Goal: Transaction & Acquisition: Purchase product/service

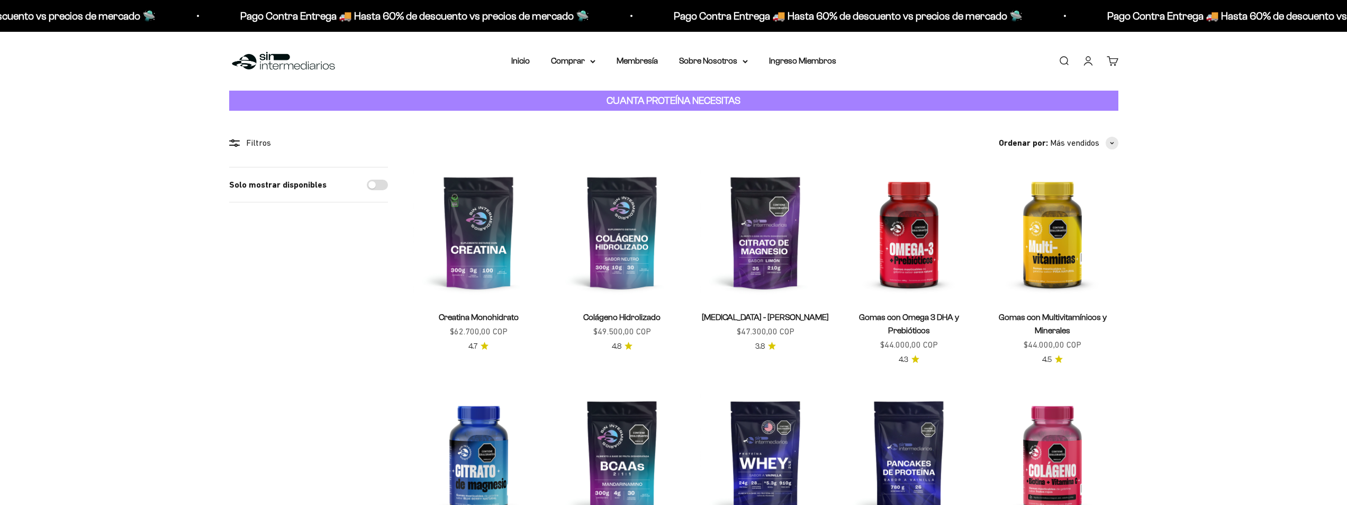
click at [1086, 58] on link "Iniciar sesión" at bounding box center [1089, 61] width 12 height 12
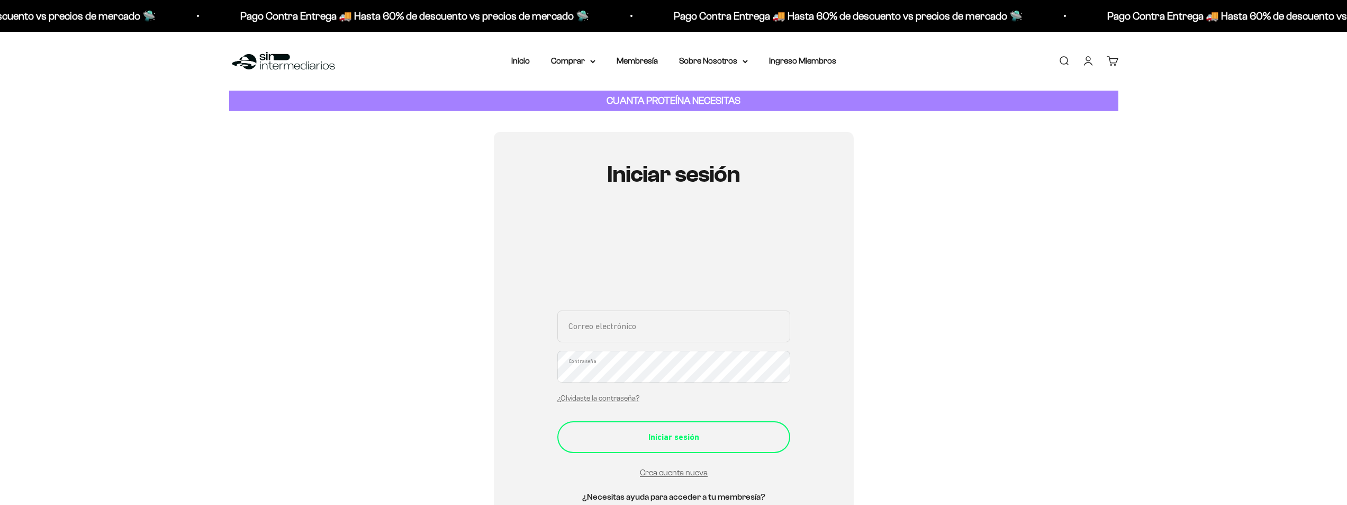
type input "nelsondavidcalderon@gmail.com"
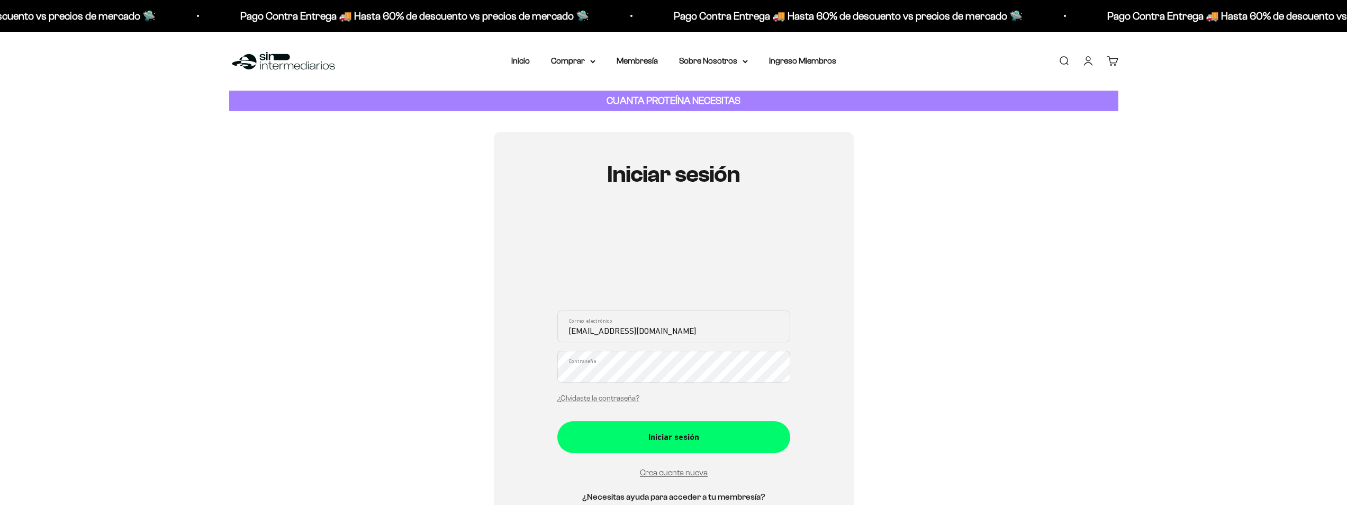
drag, startPoint x: 751, startPoint y: 435, endPoint x: 20, endPoint y: 208, distance: 765.5
click at [751, 435] on div "Iniciar sesión" at bounding box center [674, 437] width 191 height 14
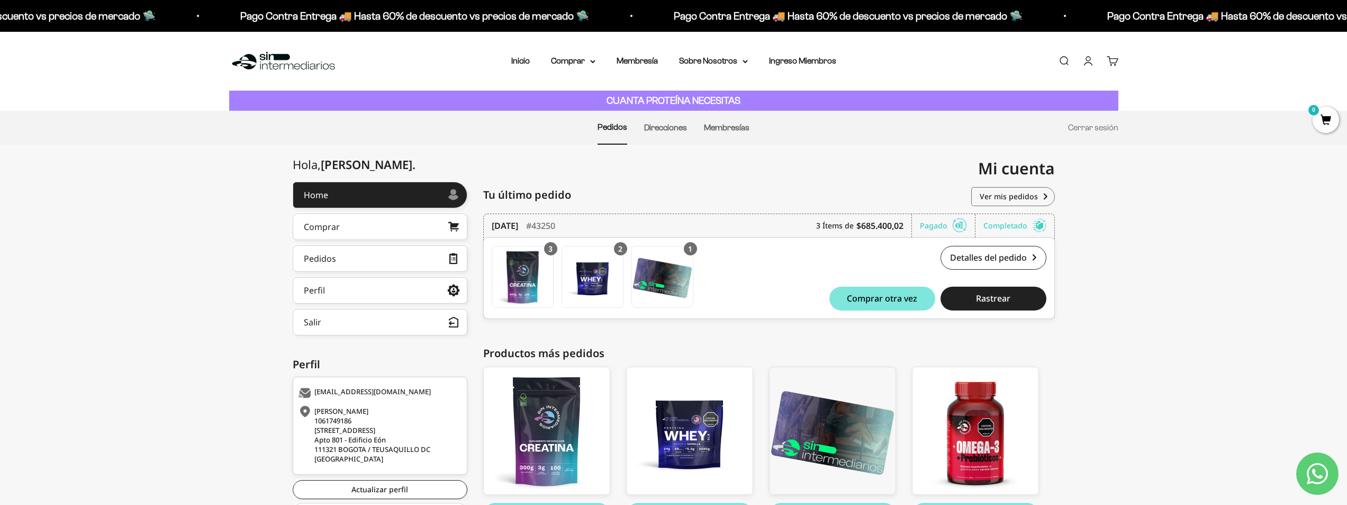
click at [307, 71] on img at bounding box center [283, 61] width 109 height 23
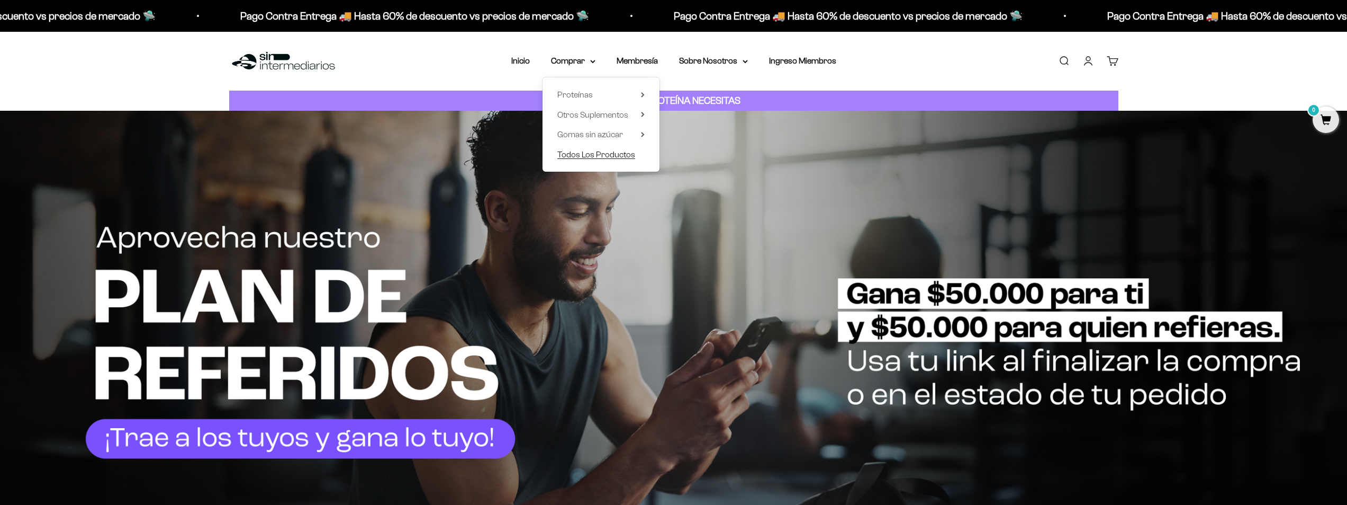
click at [595, 155] on span "Todos Los Productos" at bounding box center [596, 154] width 78 height 9
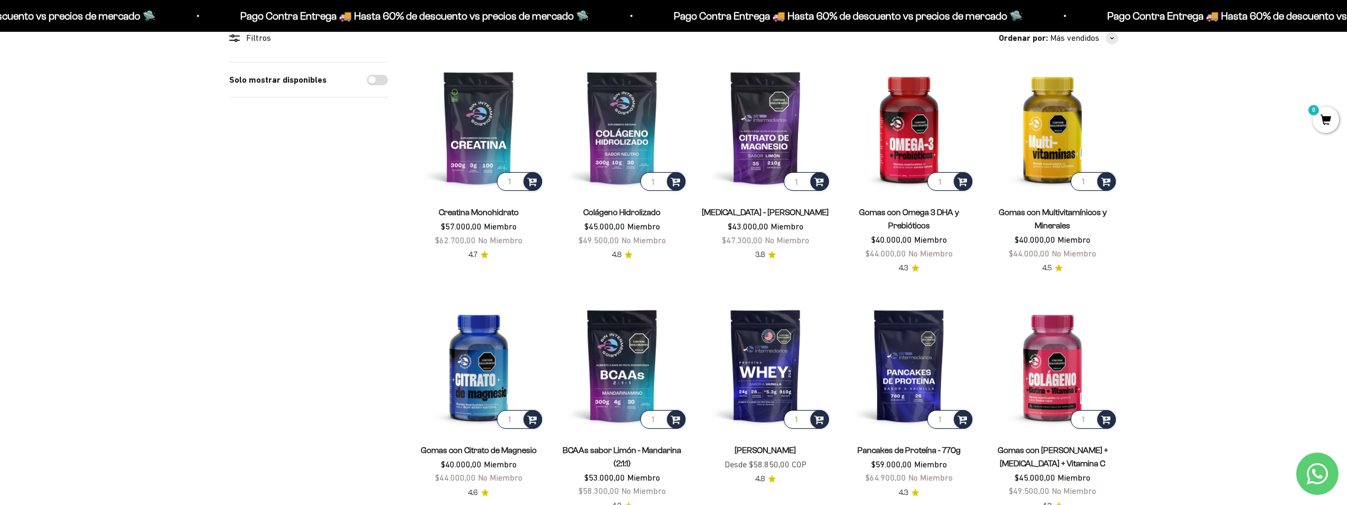
scroll to position [106, 0]
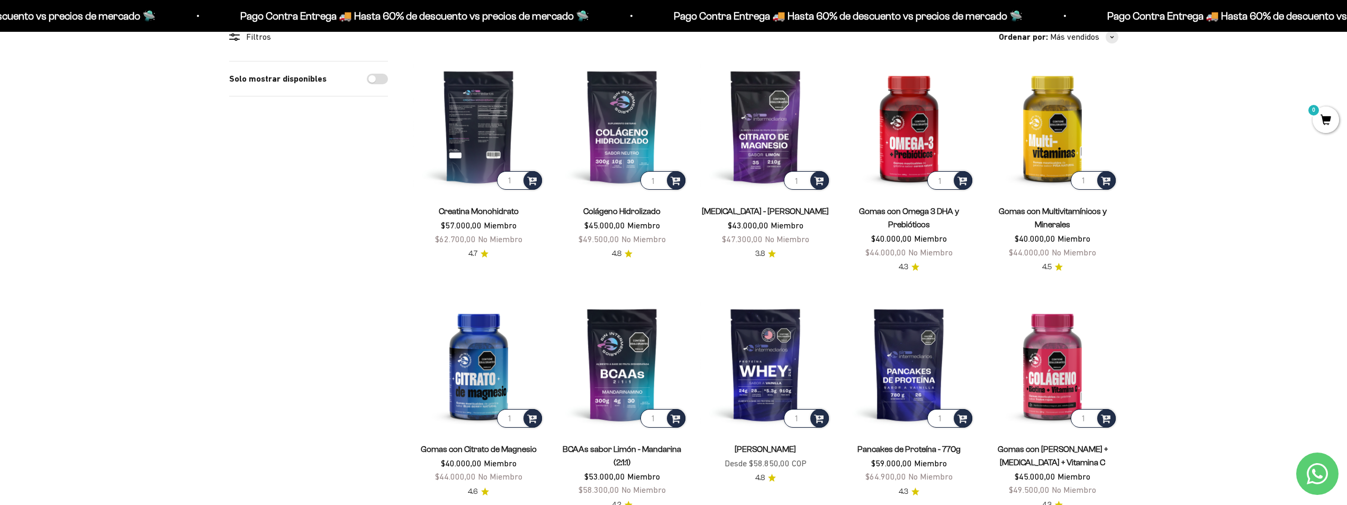
click at [491, 116] on img at bounding box center [478, 126] width 131 height 131
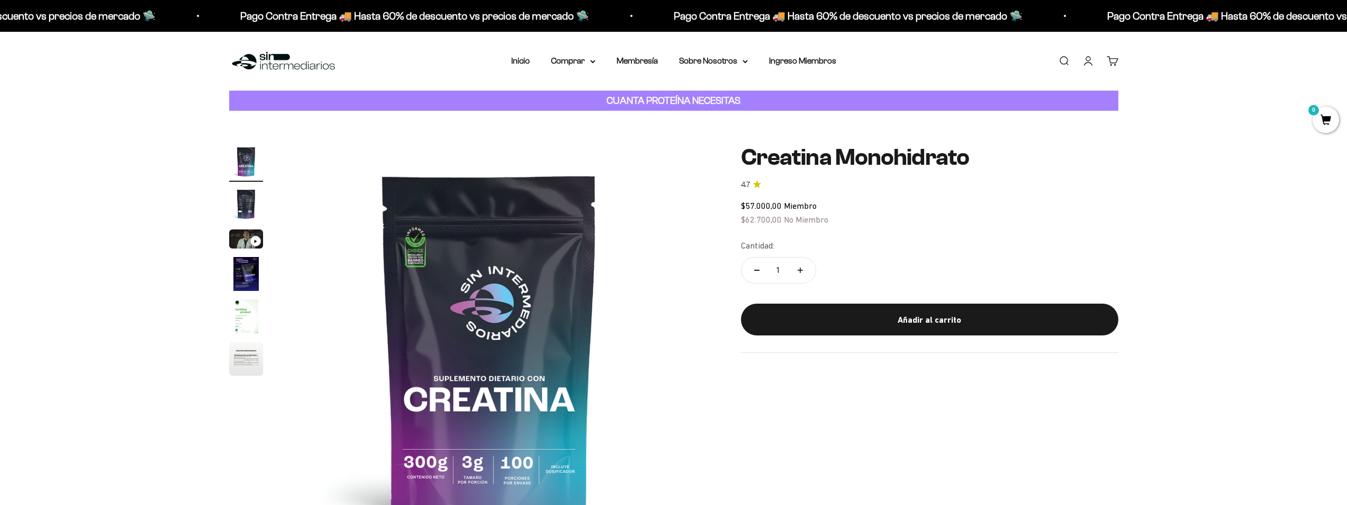
click at [801, 274] on button "Aumentar cantidad" at bounding box center [800, 269] width 31 height 25
type input "2"
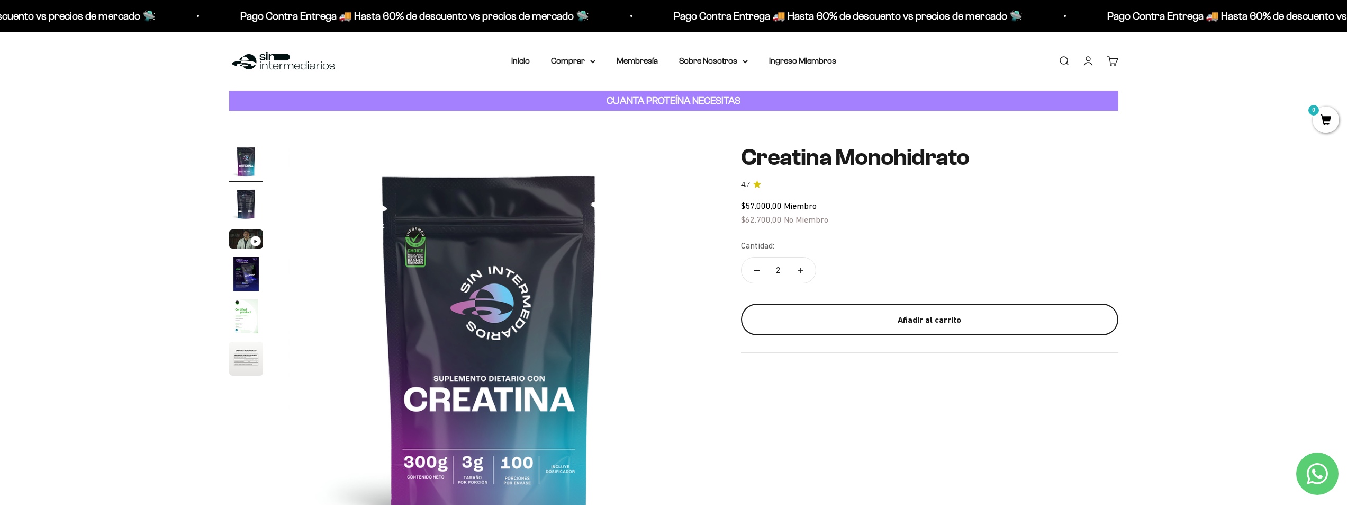
click at [851, 321] on div "Añadir al carrito" at bounding box center [929, 320] width 335 height 14
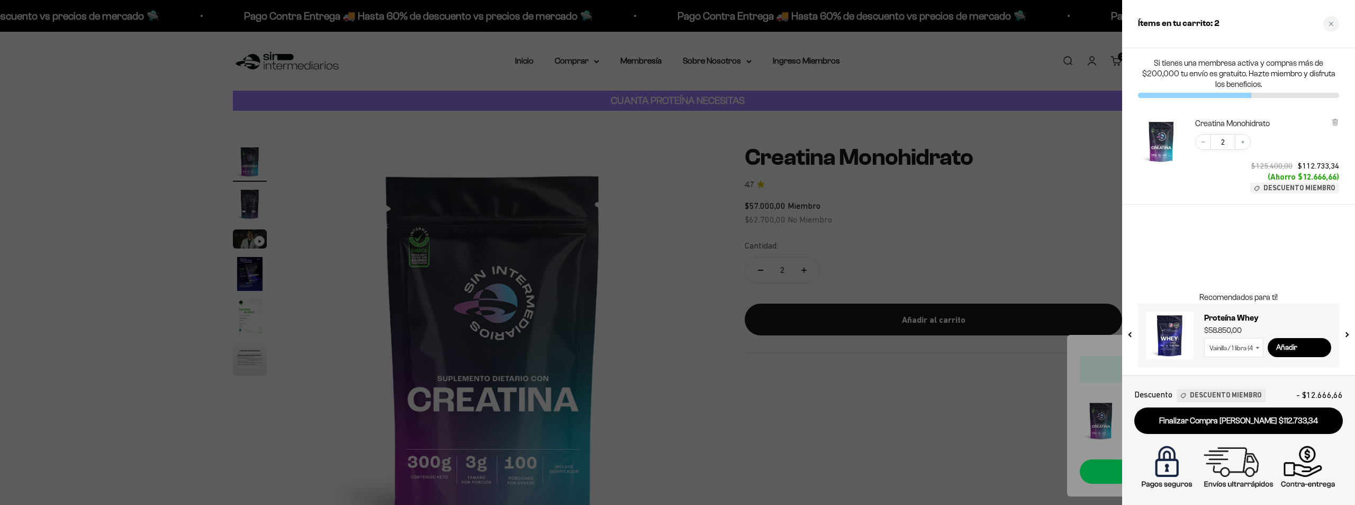
drag, startPoint x: 1170, startPoint y: 70, endPoint x: 1273, endPoint y: 79, distance: 103.2
click at [1272, 79] on p "Si tienes una membresa activa y compras más de $200,000 tu envío es gratuito. H…" at bounding box center [1238, 74] width 201 height 32
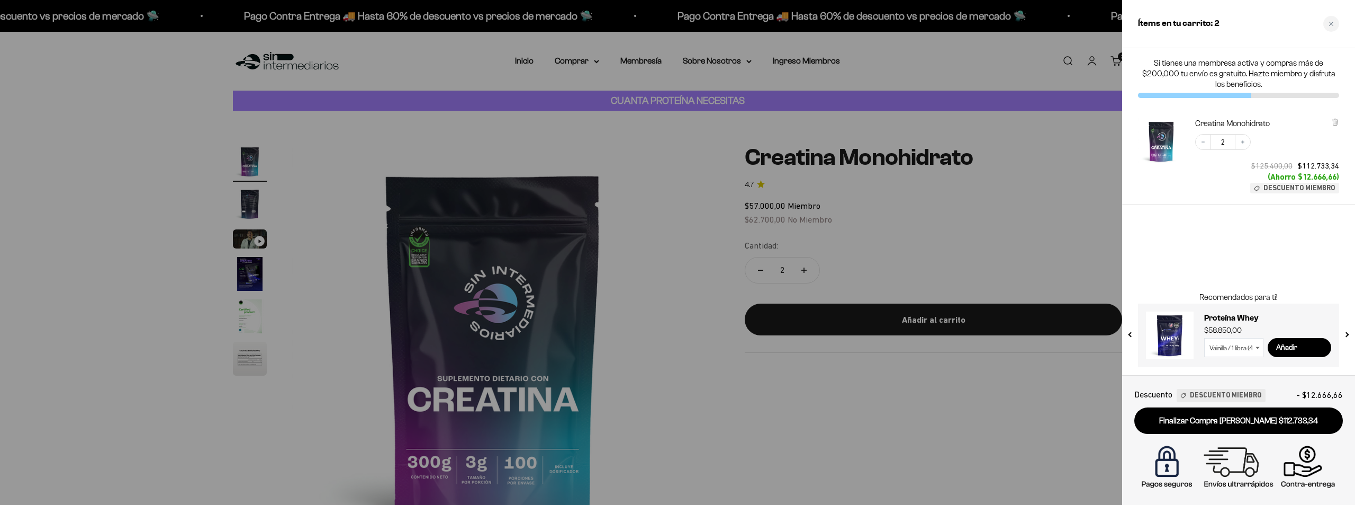
click at [1273, 79] on p "Si tienes una membresa activa y compras más de $200,000 tu envío es gratuito. H…" at bounding box center [1238, 74] width 201 height 32
click at [1241, 143] on icon "Increase quantity" at bounding box center [1243, 142] width 6 height 6
click at [1039, 232] on div at bounding box center [677, 252] width 1355 height 505
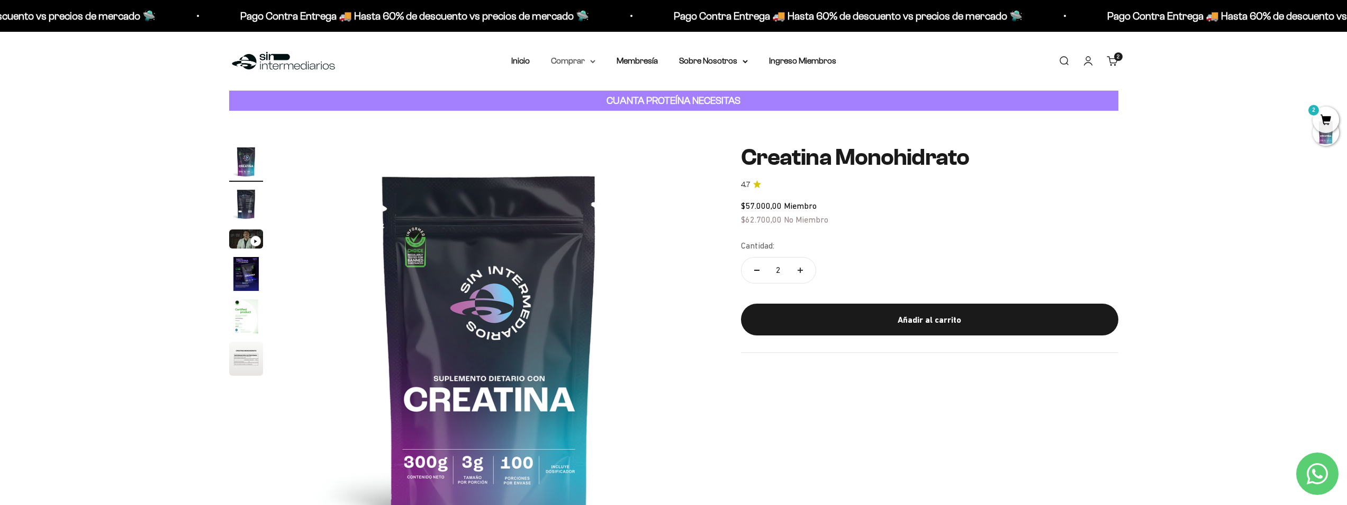
click at [583, 64] on summary "Comprar" at bounding box center [573, 61] width 44 height 14
click at [618, 160] on span "Todos Los Productos" at bounding box center [596, 155] width 78 height 14
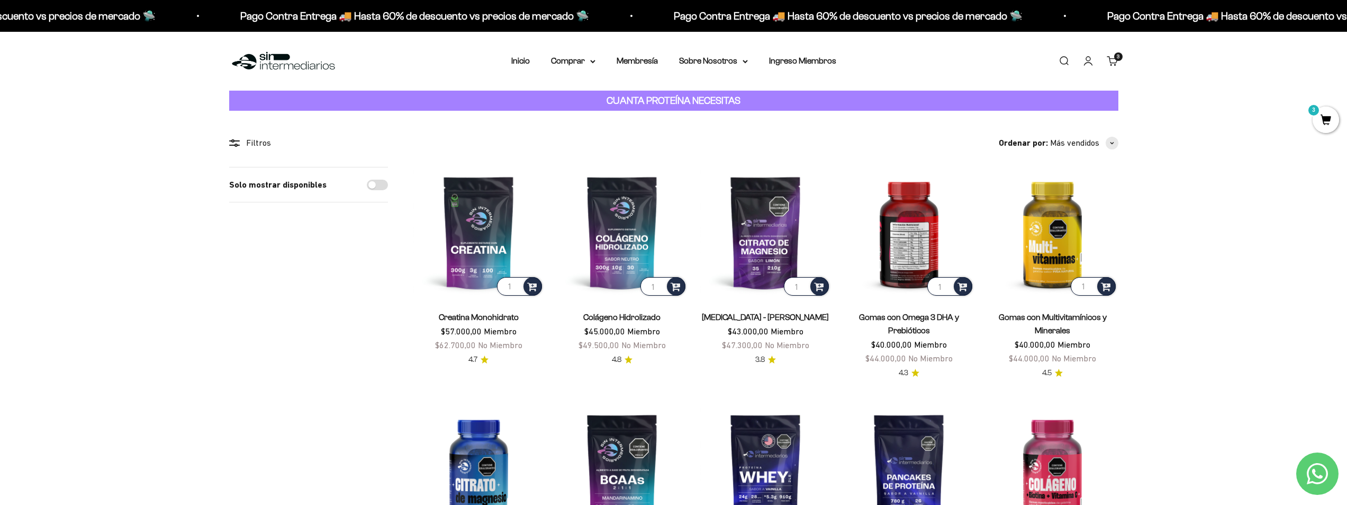
click at [902, 253] on img at bounding box center [909, 232] width 131 height 131
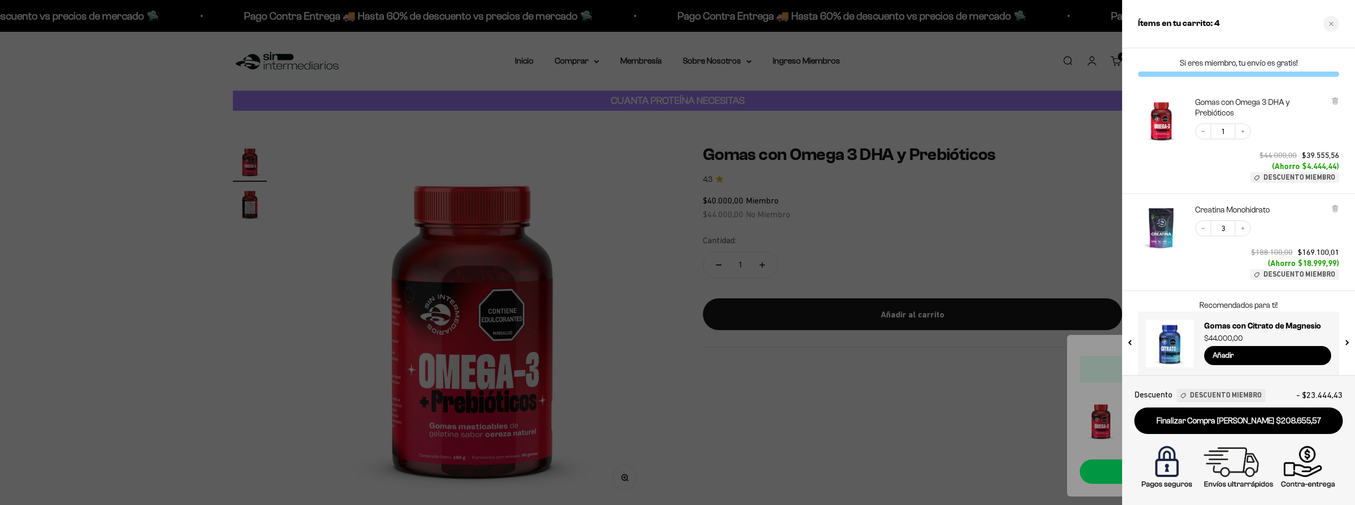
click at [634, 117] on div at bounding box center [677, 252] width 1355 height 505
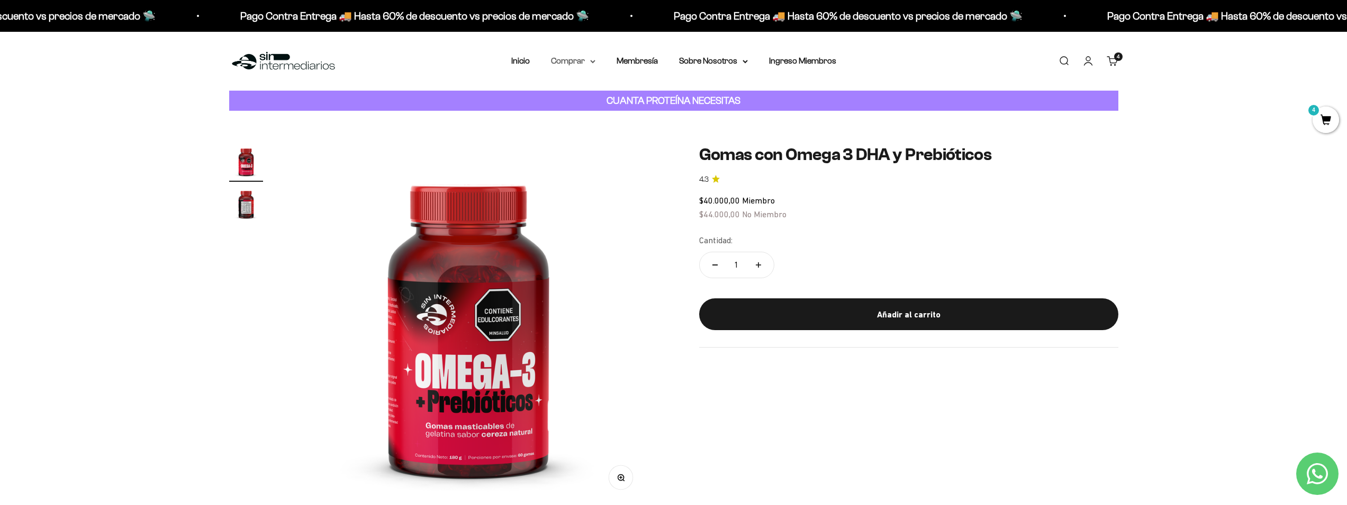
click at [587, 61] on summary "Comprar" at bounding box center [573, 61] width 44 height 14
click at [611, 151] on span "Todos Los Productos" at bounding box center [596, 154] width 78 height 9
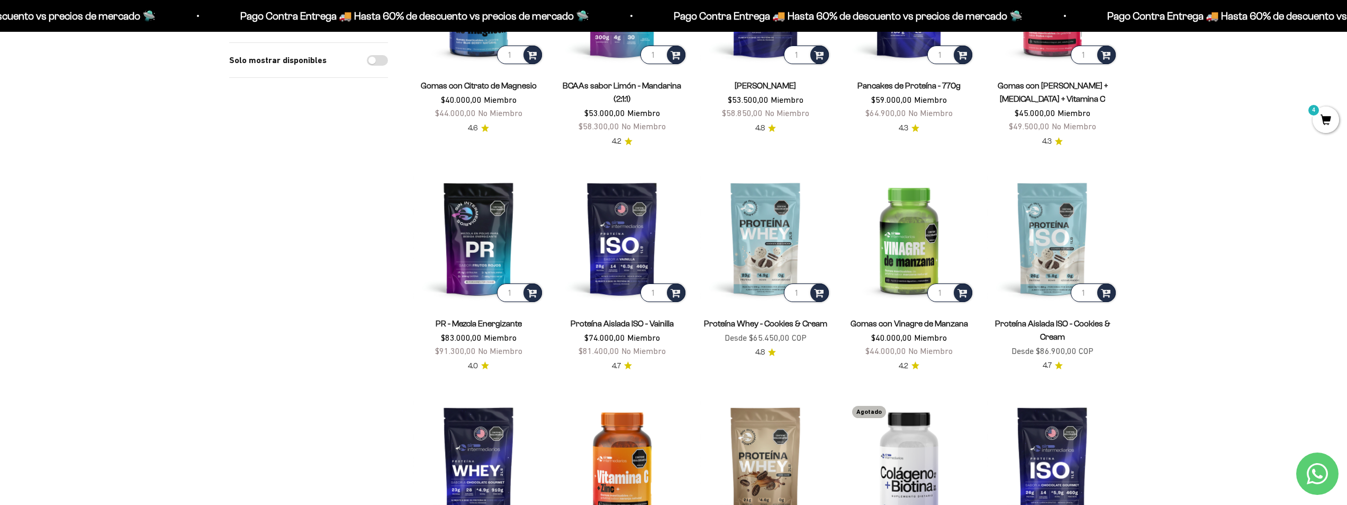
scroll to position [476, 0]
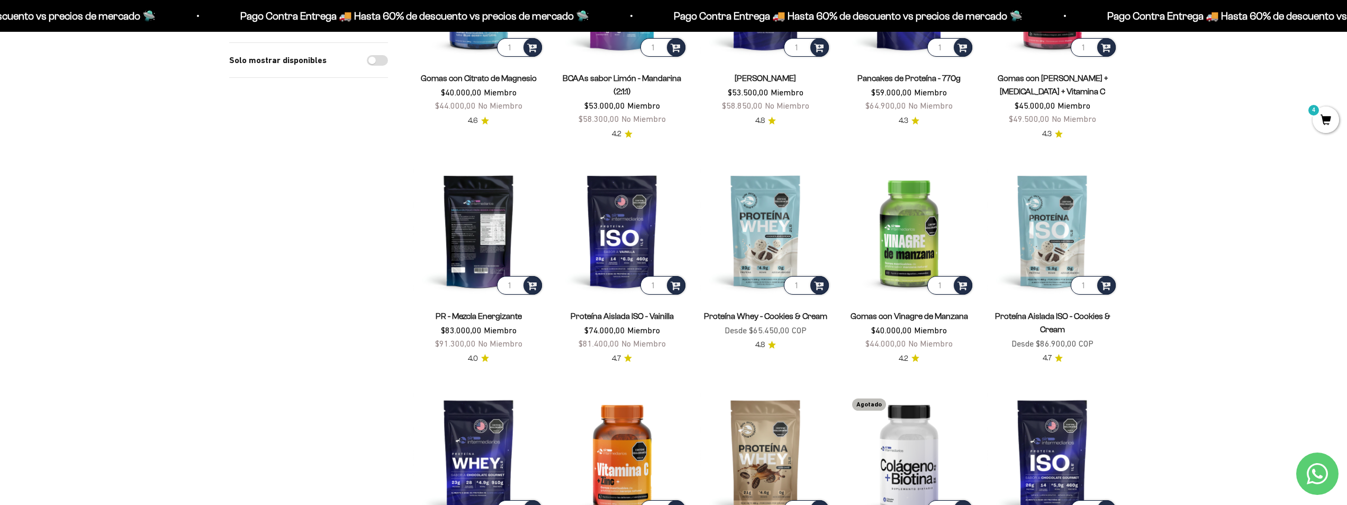
click at [470, 251] on img at bounding box center [478, 230] width 131 height 131
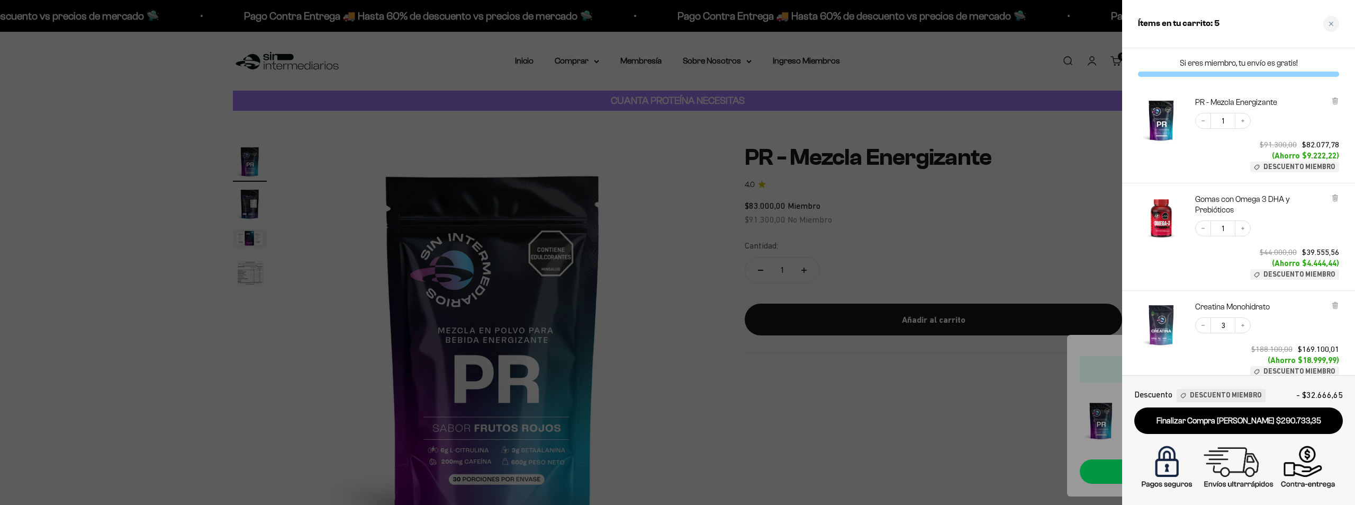
click at [1339, 33] on div "Ítems en tu carrito: 5" at bounding box center [1238, 24] width 233 height 48
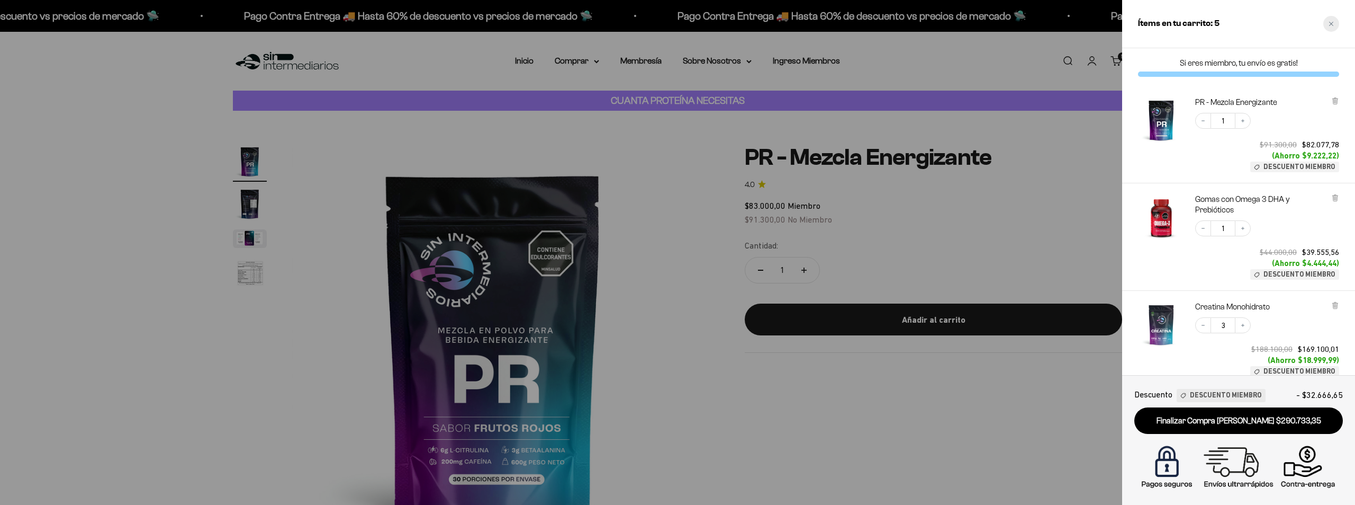
click at [1338, 26] on div "Close cart" at bounding box center [1332, 24] width 16 height 16
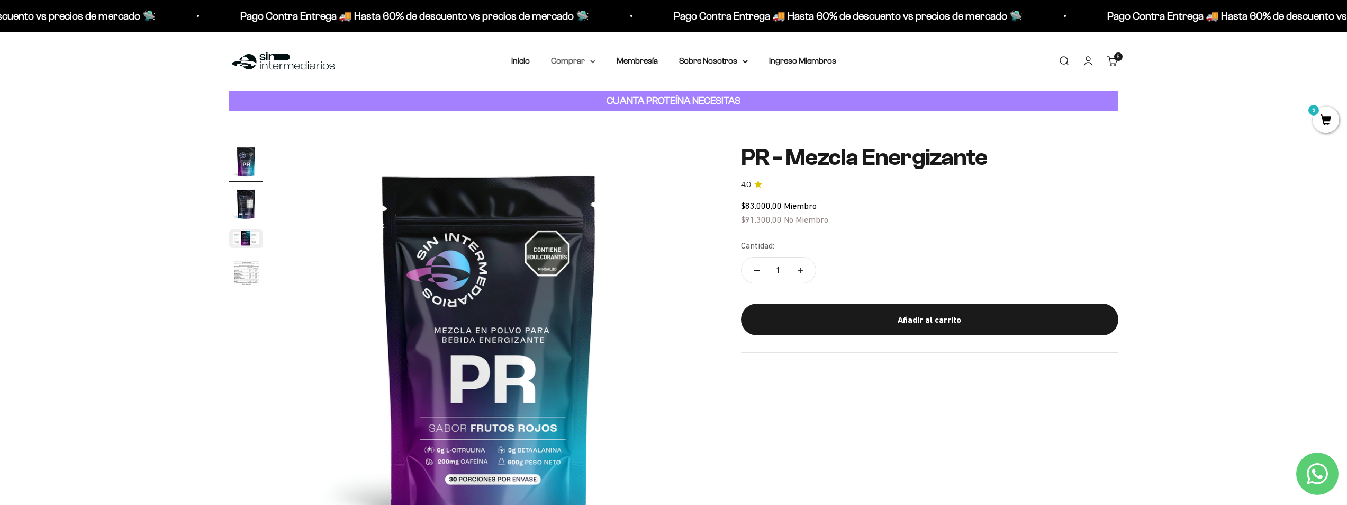
click at [573, 60] on summary "Comprar" at bounding box center [573, 61] width 44 height 14
click at [638, 94] on summary "Proteínas" at bounding box center [600, 95] width 87 height 14
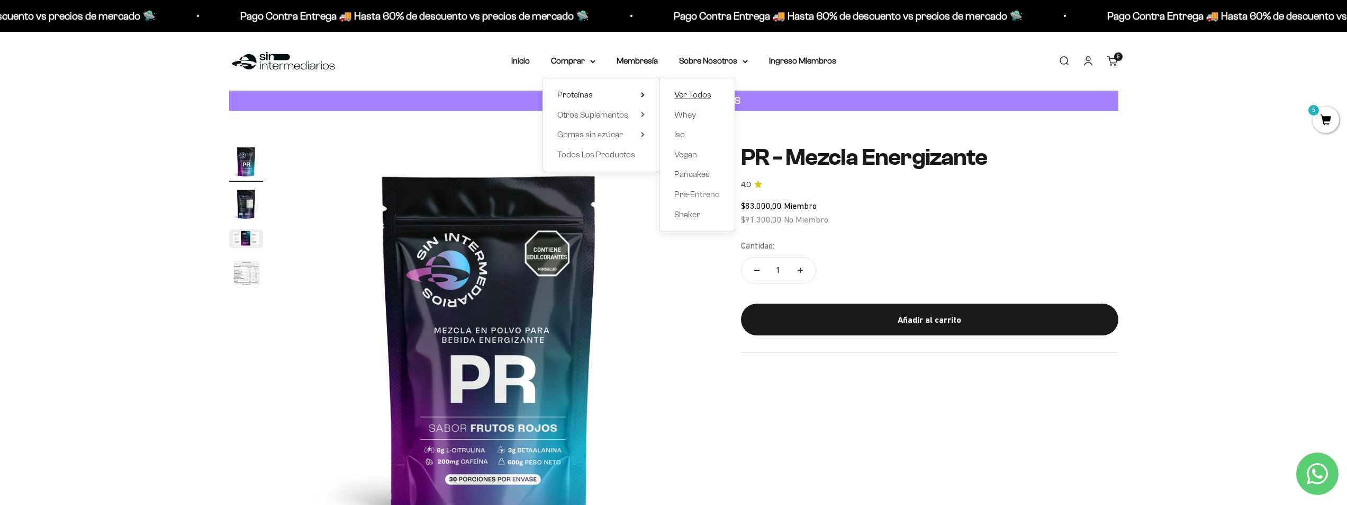
click at [703, 94] on span "Ver Todos" at bounding box center [693, 94] width 37 height 9
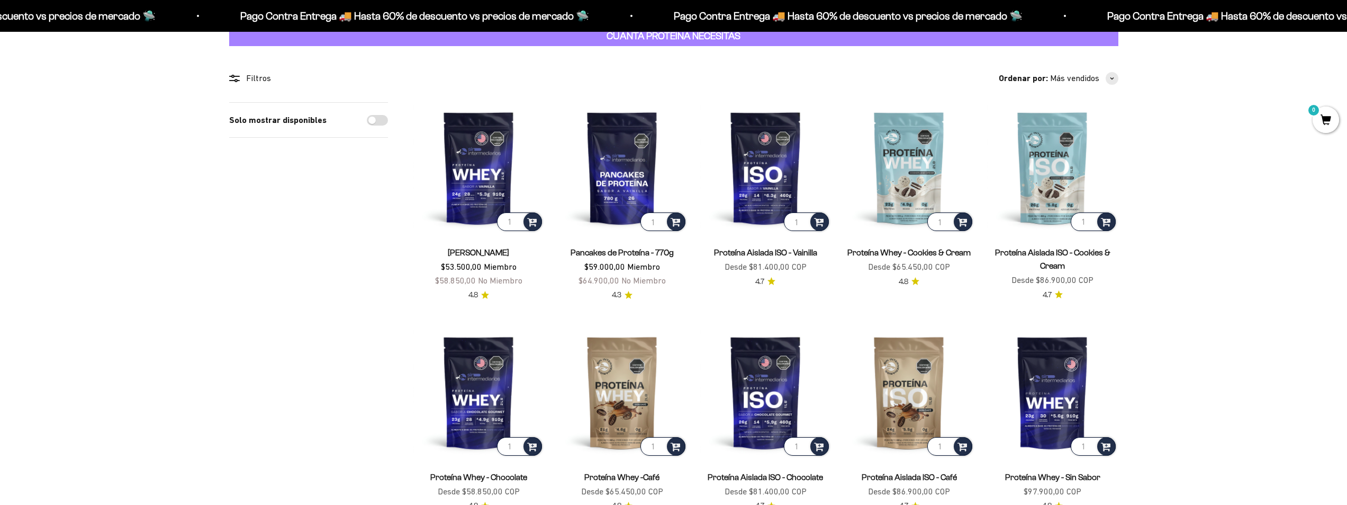
scroll to position [106, 0]
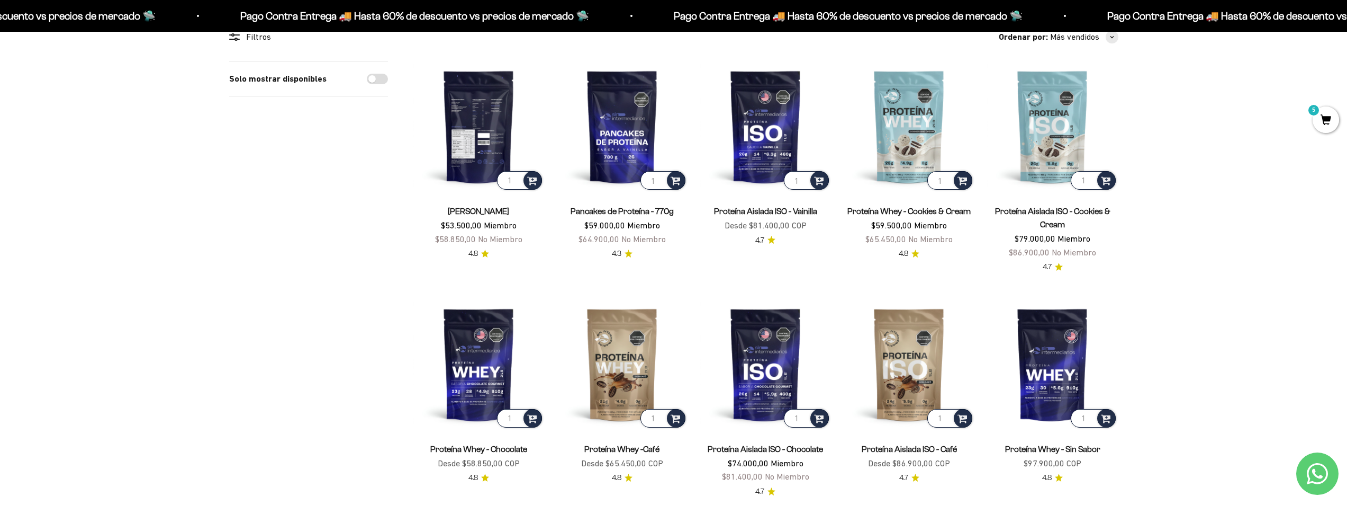
click at [492, 136] on img at bounding box center [478, 126] width 131 height 131
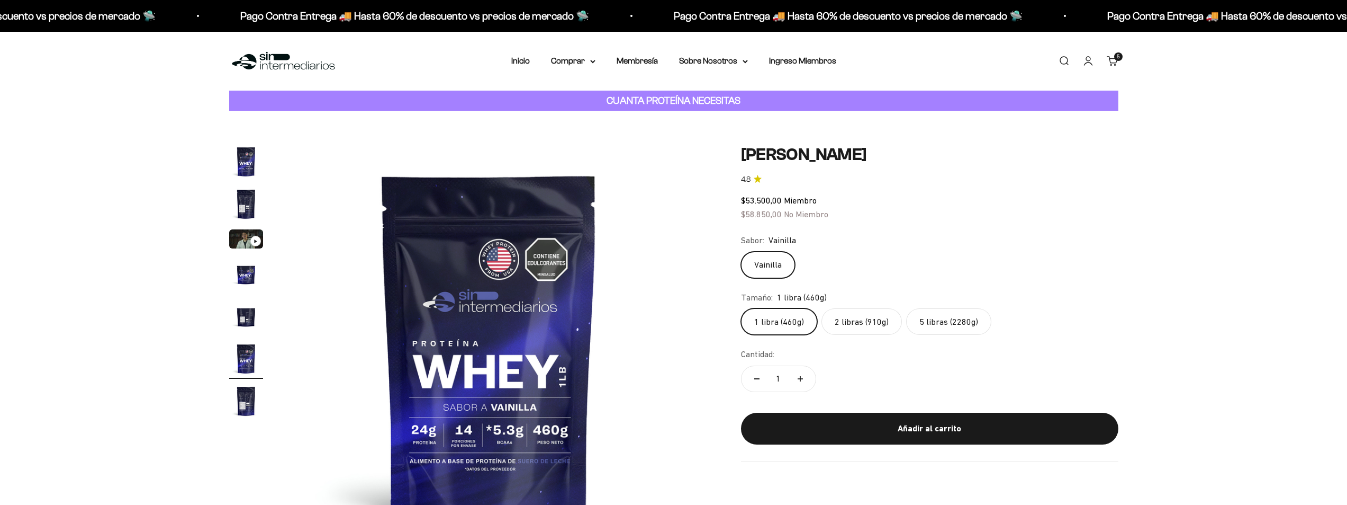
click at [844, 316] on label "2 libras (910g)" at bounding box center [862, 321] width 80 height 26
click at [741, 308] on input "2 libras (910g)" at bounding box center [741, 308] width 1 height 1
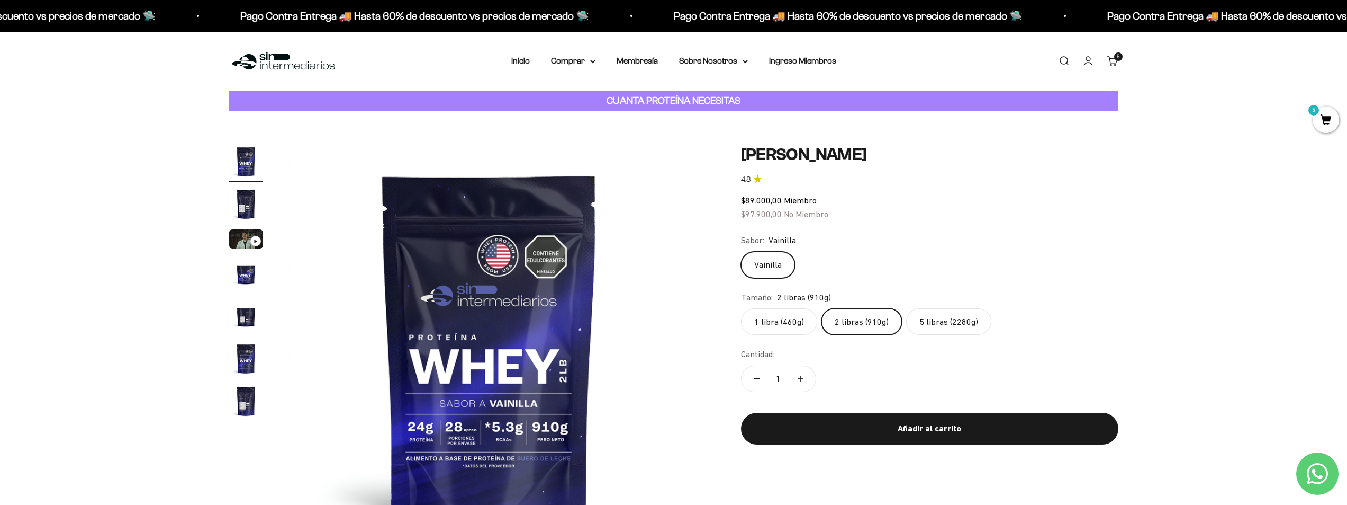
click at [969, 323] on label "5 libras (2280g)" at bounding box center [948, 321] width 85 height 26
click at [741, 308] on input "5 libras (2280g)" at bounding box center [741, 308] width 1 height 1
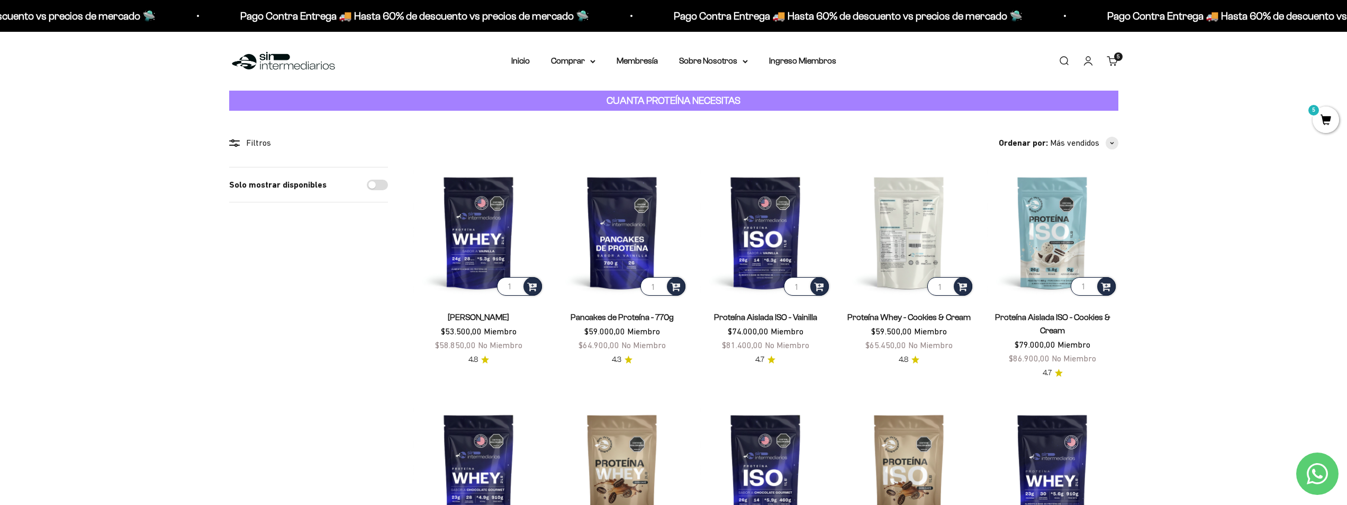
click at [911, 228] on img at bounding box center [909, 232] width 131 height 131
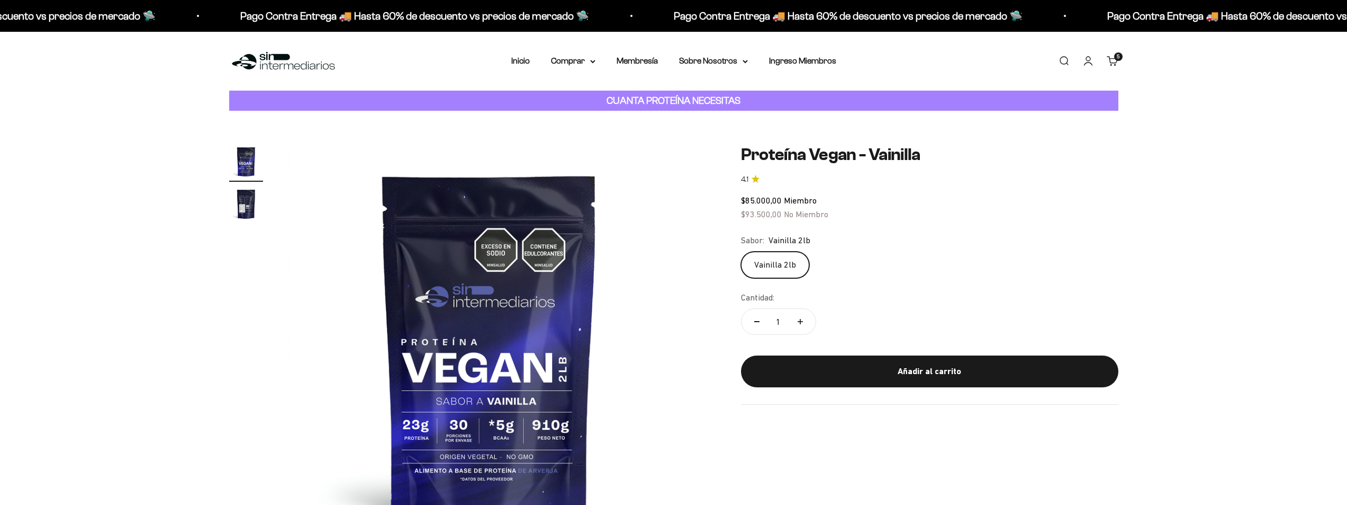
click at [247, 201] on img "Ir al artículo 2" at bounding box center [246, 204] width 34 height 34
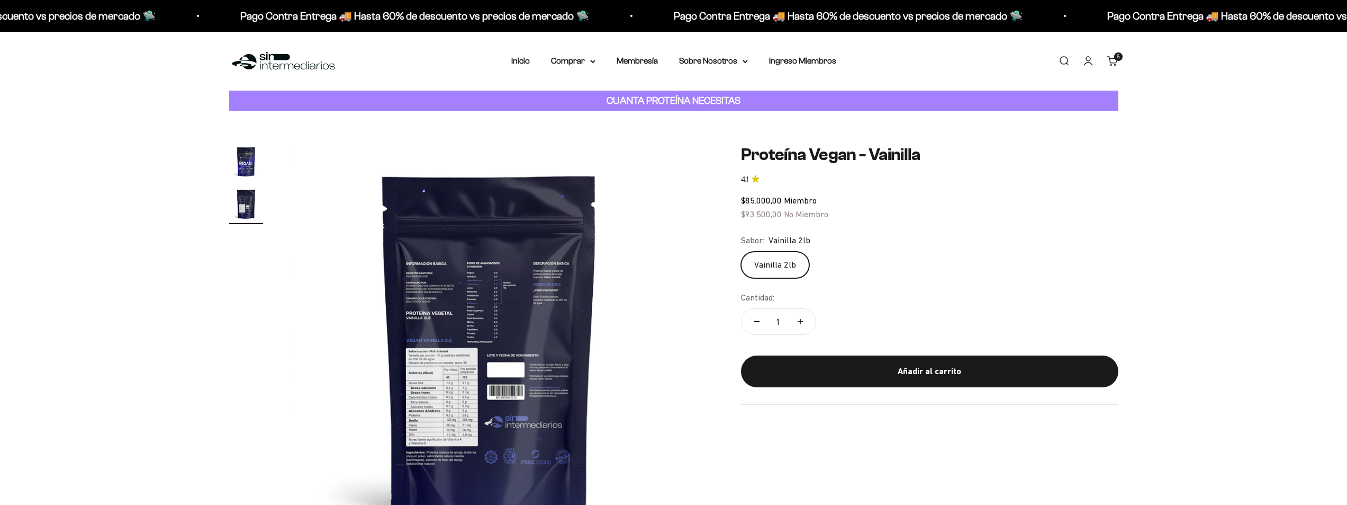
click at [247, 160] on img "Ir al artículo 1" at bounding box center [246, 162] width 34 height 34
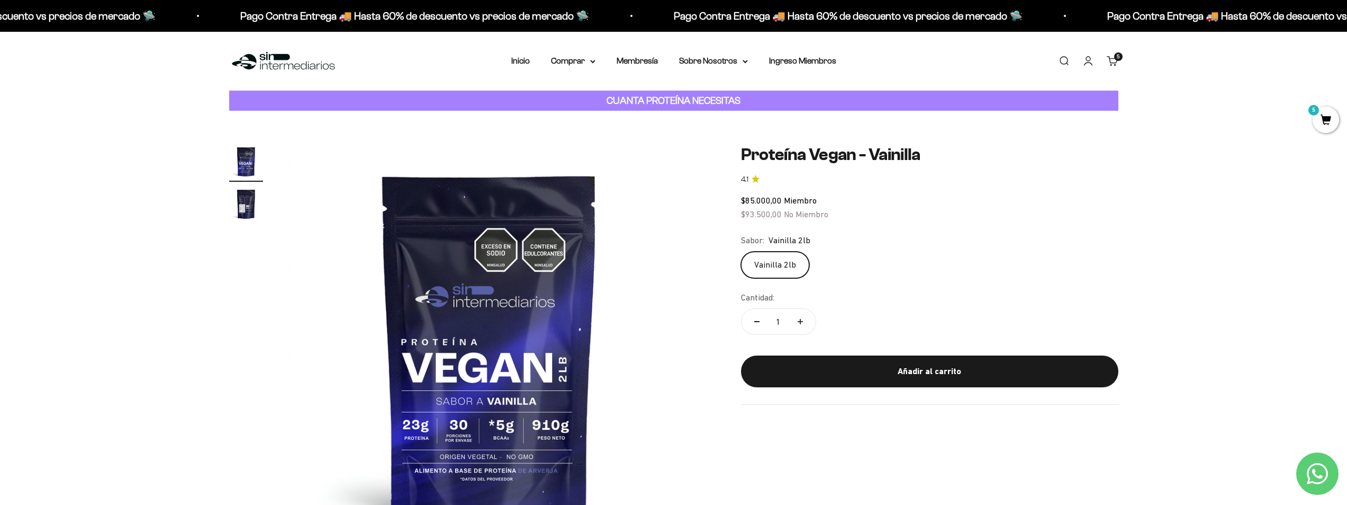
click at [249, 191] on img "Ir al artículo 2" at bounding box center [246, 204] width 34 height 34
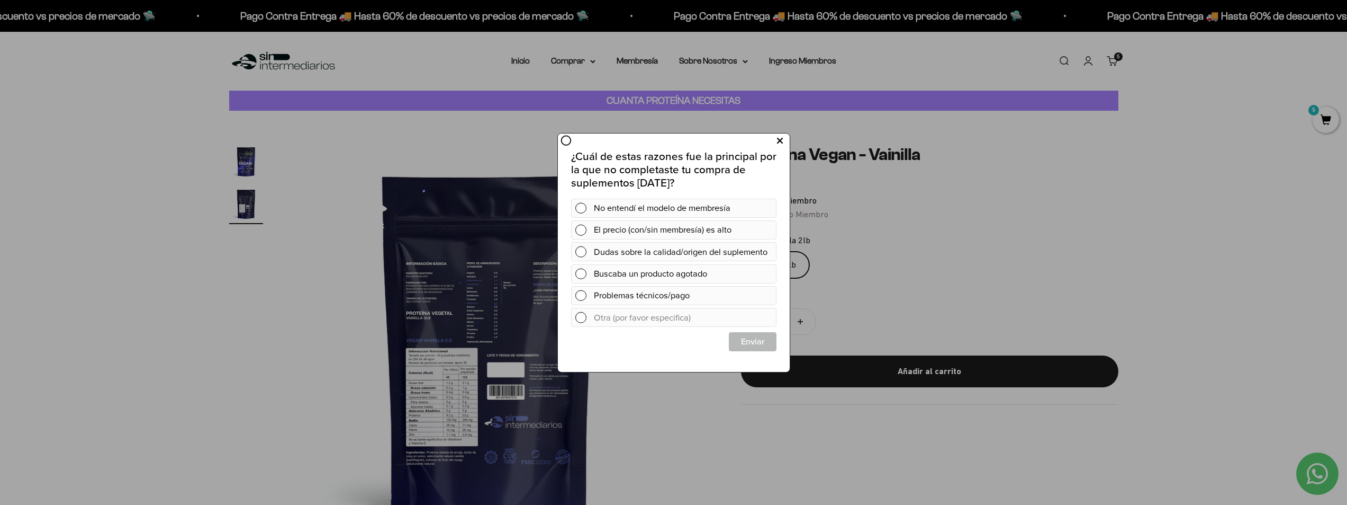
click at [784, 145] on button at bounding box center [780, 140] width 20 height 17
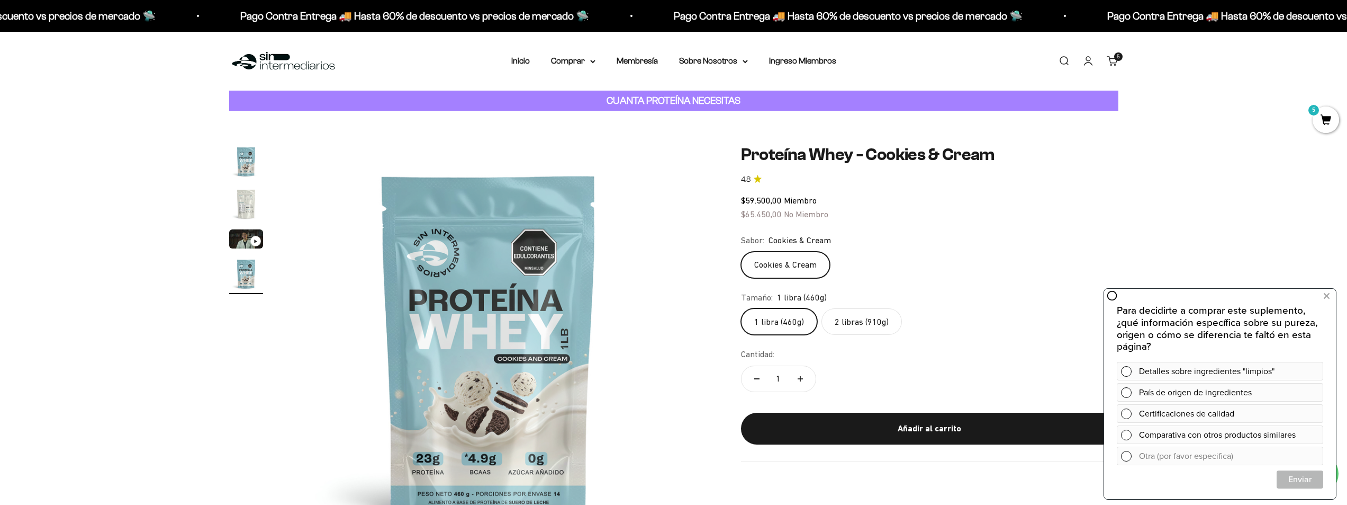
click at [882, 322] on label "2 libras (910g)" at bounding box center [862, 321] width 80 height 26
click at [741, 308] on input "2 libras (910g)" at bounding box center [741, 308] width 1 height 1
click at [557, 64] on summary "Comprar" at bounding box center [573, 61] width 44 height 14
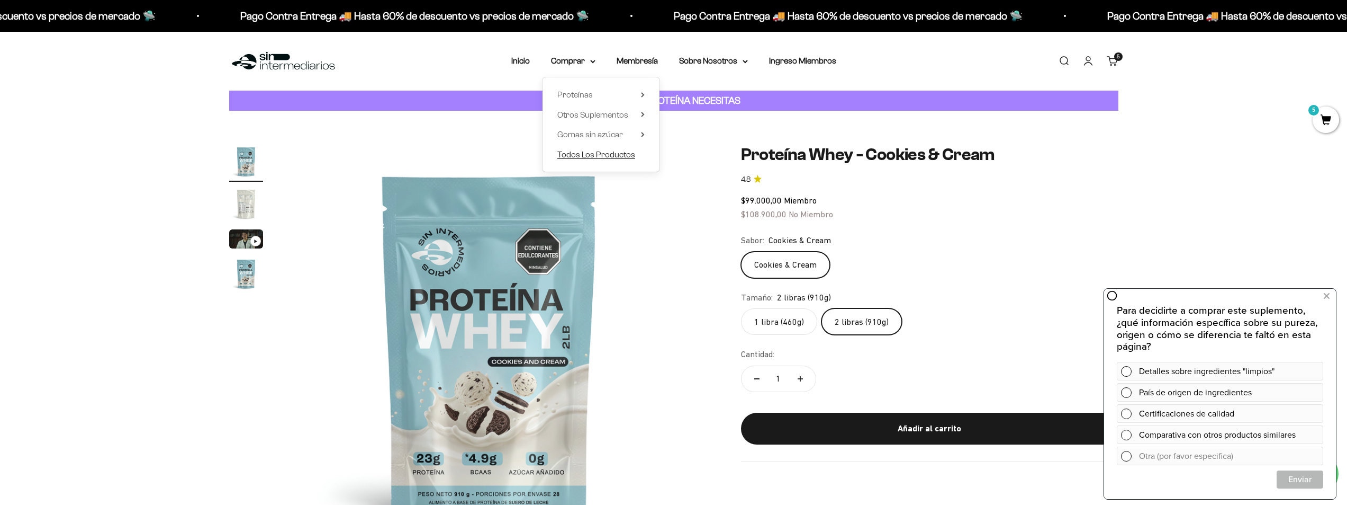
click at [623, 155] on span "Todos Los Productos" at bounding box center [596, 154] width 78 height 9
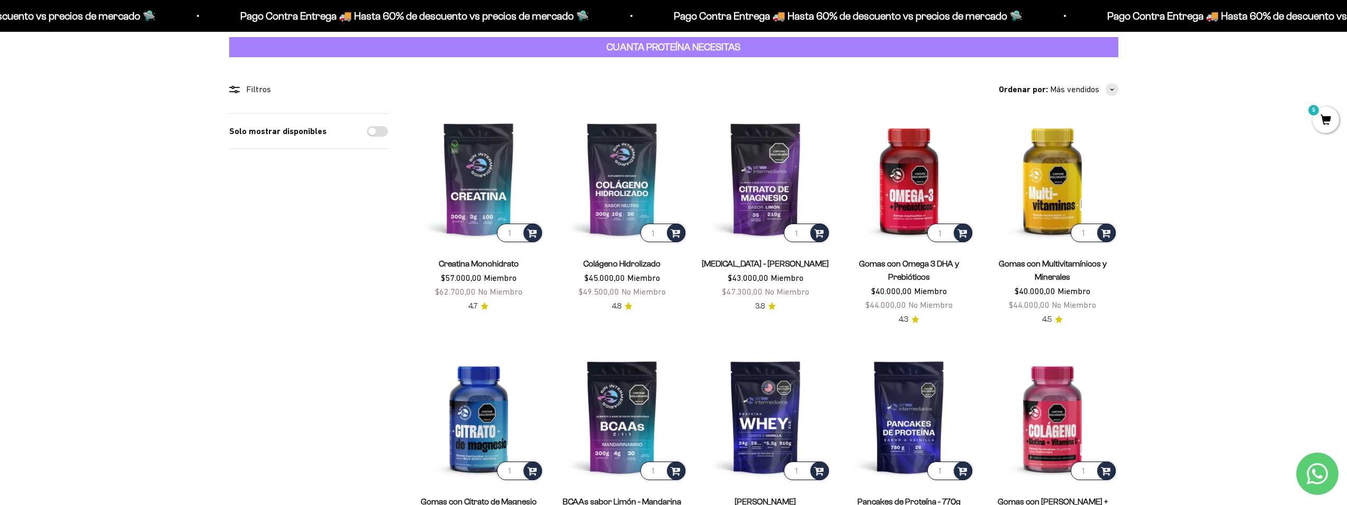
scroll to position [53, 0]
click at [901, 178] on img at bounding box center [909, 179] width 131 height 131
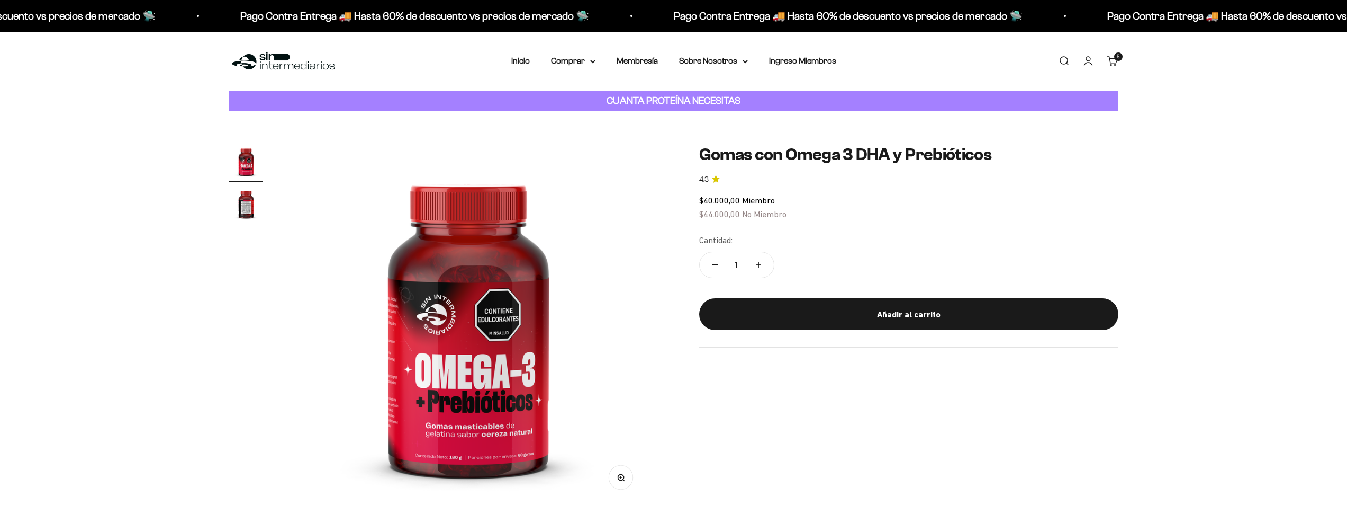
click at [240, 203] on img "Ir al artículo 2" at bounding box center [246, 204] width 34 height 34
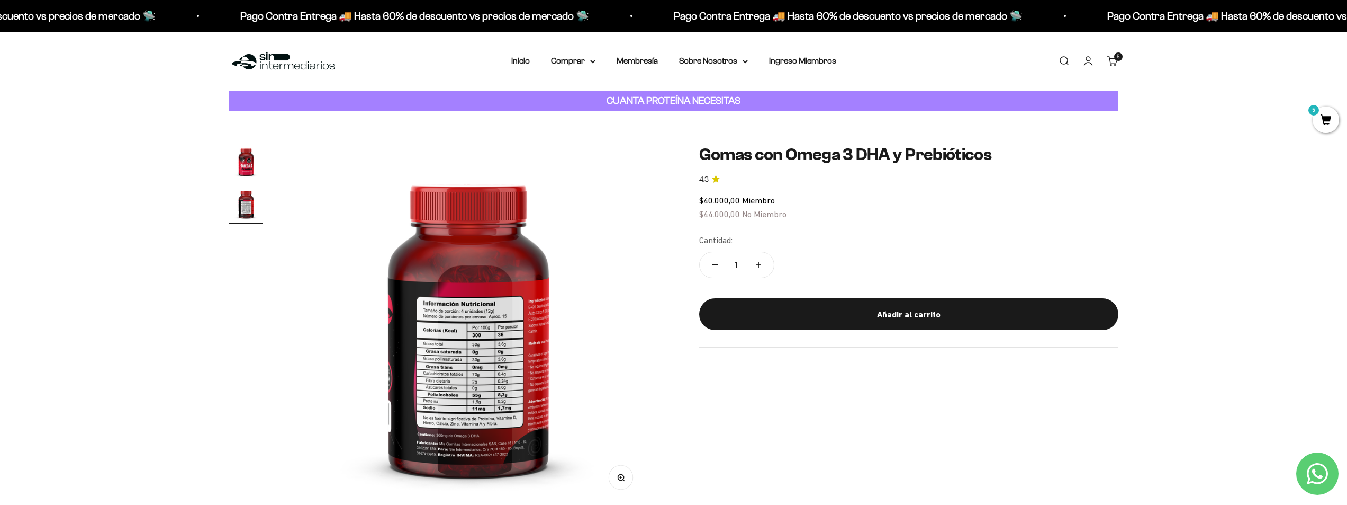
click at [261, 159] on img "Ir al artículo 1" at bounding box center [246, 162] width 34 height 34
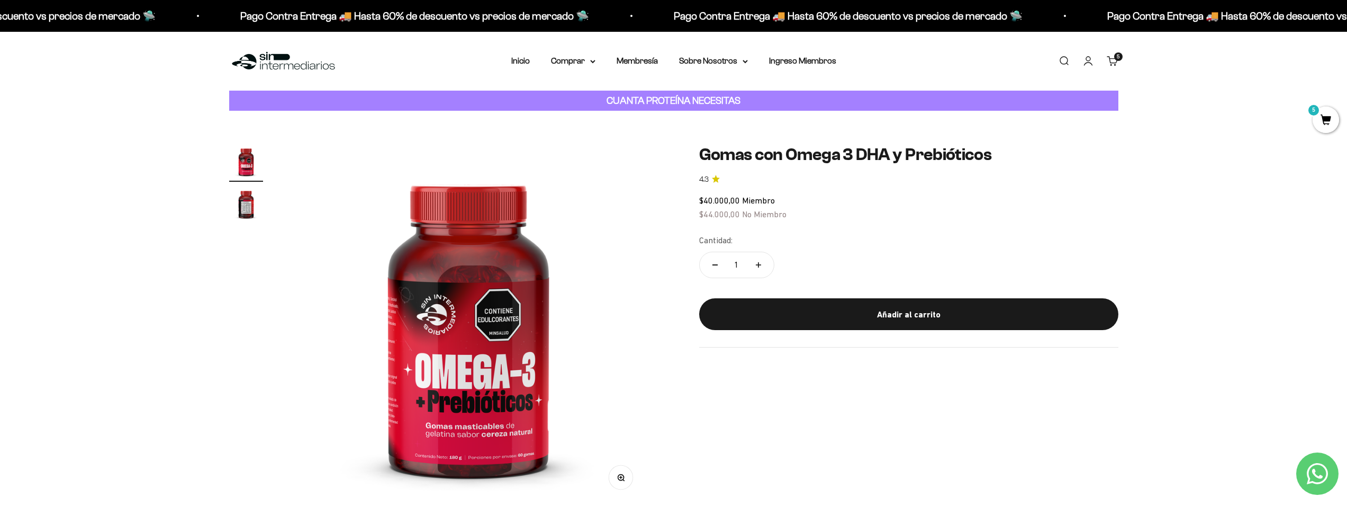
click at [1113, 60] on link "Carrito 5 artículos 5" at bounding box center [1113, 61] width 12 height 12
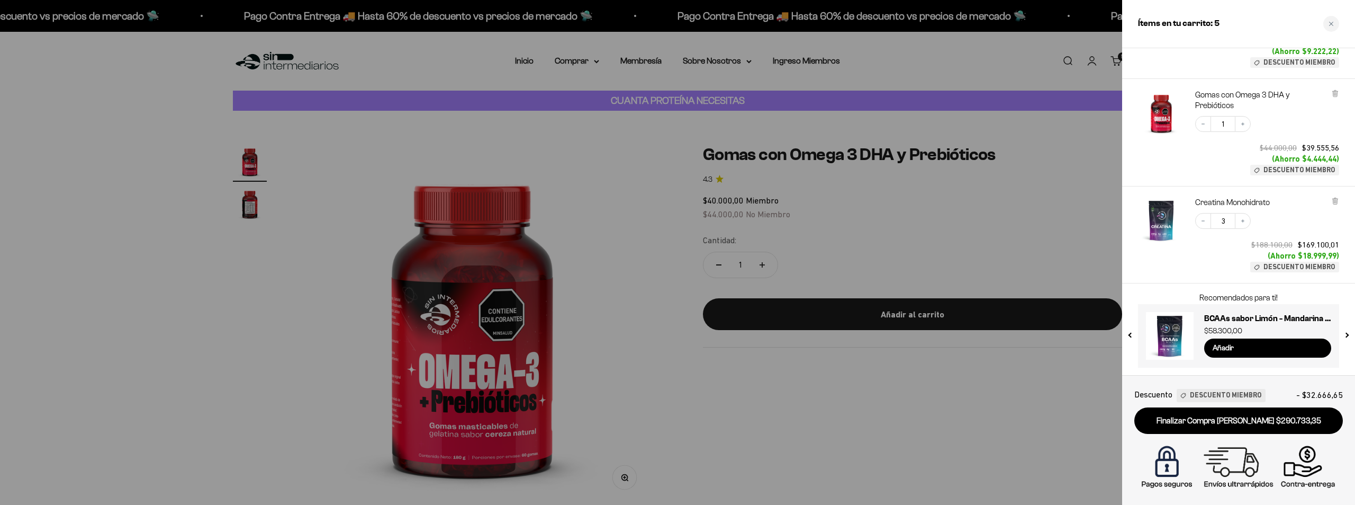
scroll to position [105, 0]
click at [1233, 413] on link "Finalizar Compra [PERSON_NAME] $290.733,35" at bounding box center [1239, 420] width 209 height 27
